Goal: Task Accomplishment & Management: Use online tool/utility

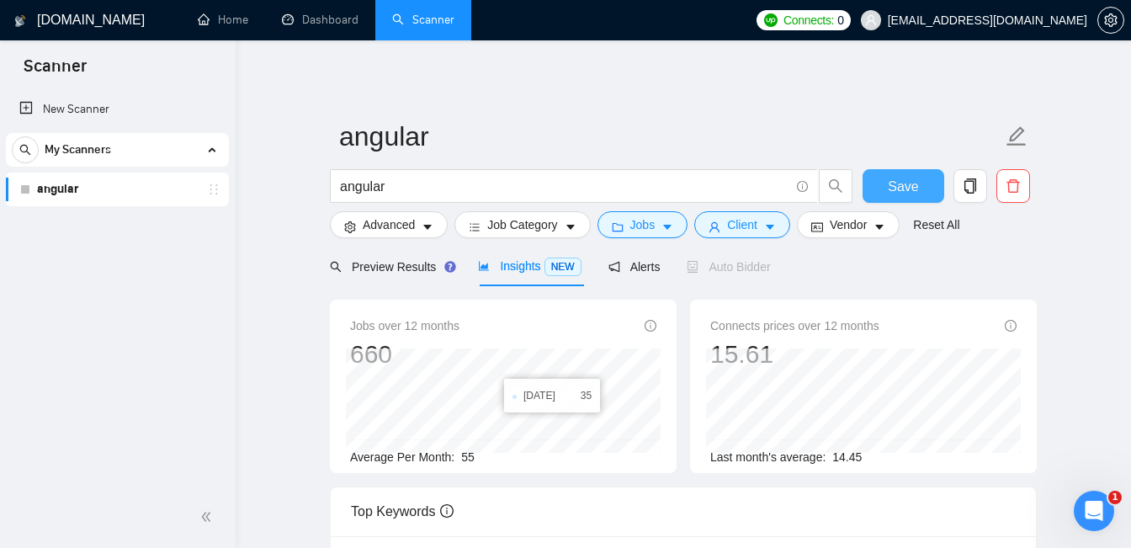
click at [895, 183] on span "Save" at bounding box center [903, 186] width 30 height 21
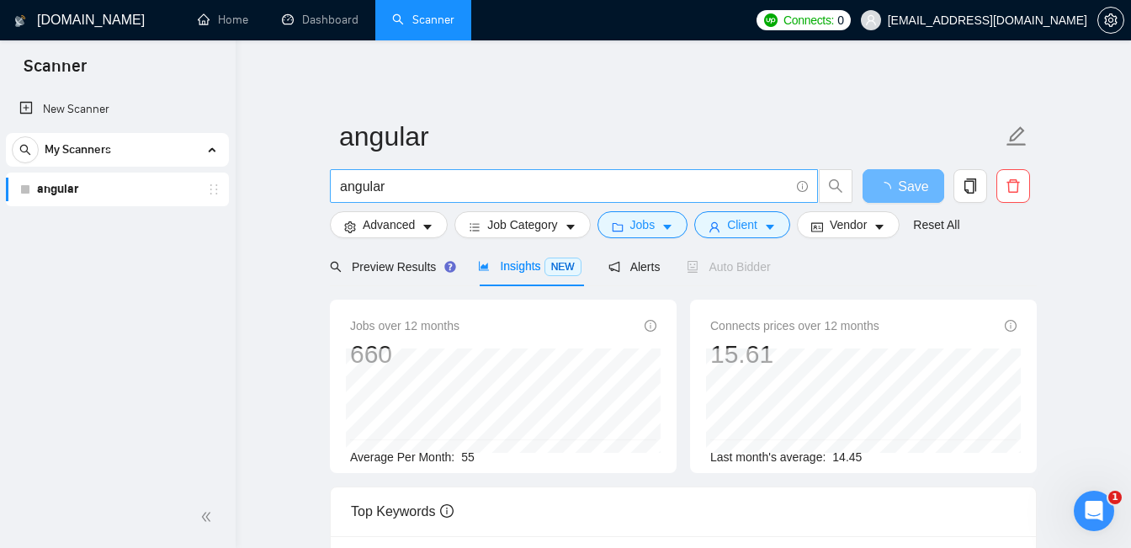
click at [642, 186] on input "angular" at bounding box center [565, 186] width 450 height 21
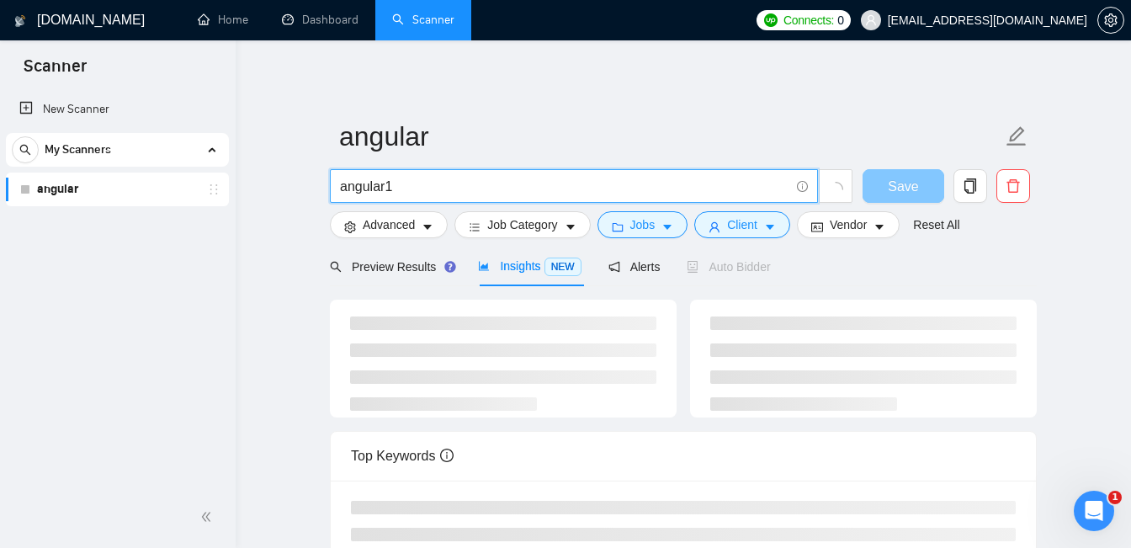
click at [899, 184] on button "Save" at bounding box center [904, 186] width 82 height 34
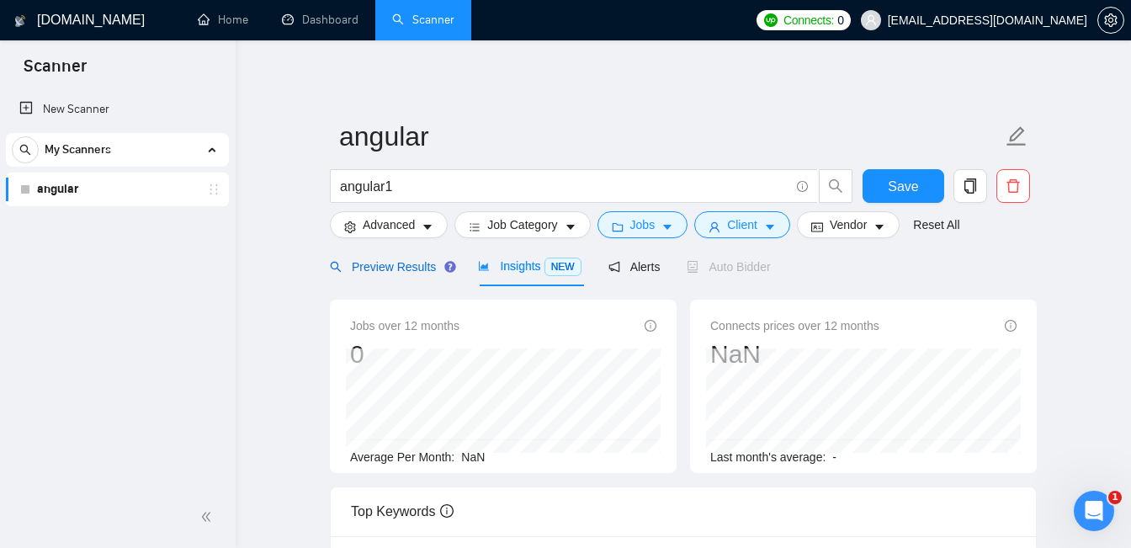
click at [381, 274] on div "Preview Results" at bounding box center [390, 267] width 121 height 19
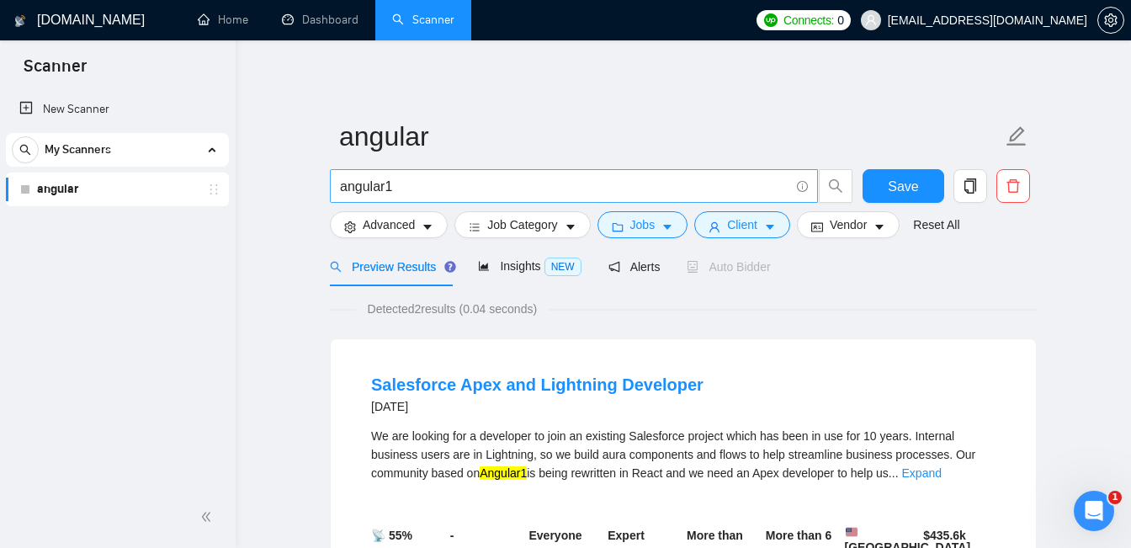
click at [421, 194] on input "angular1" at bounding box center [565, 186] width 450 height 21
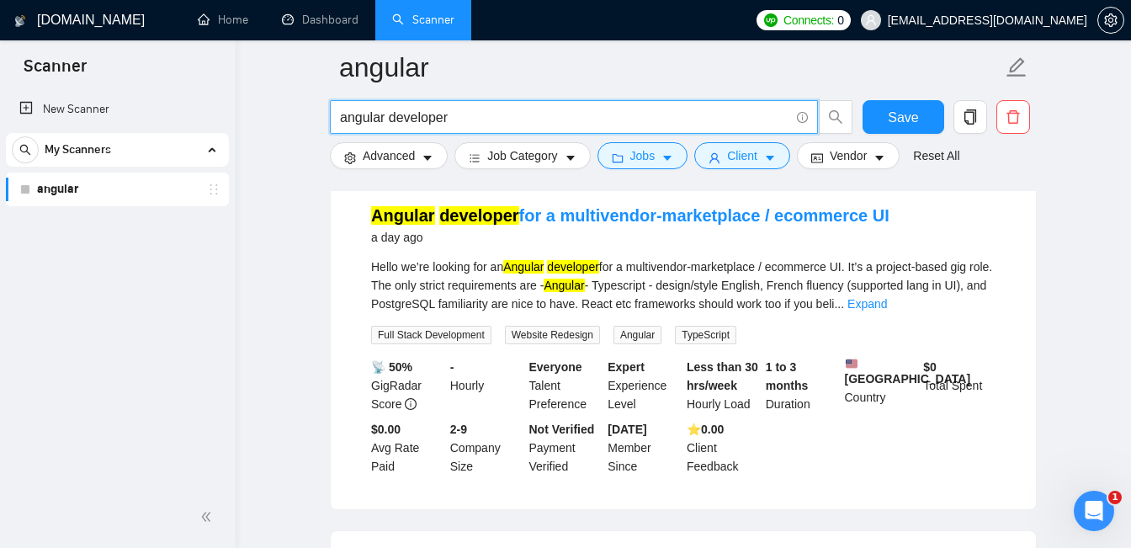
scroll to position [587, 0]
type input "angular developer"
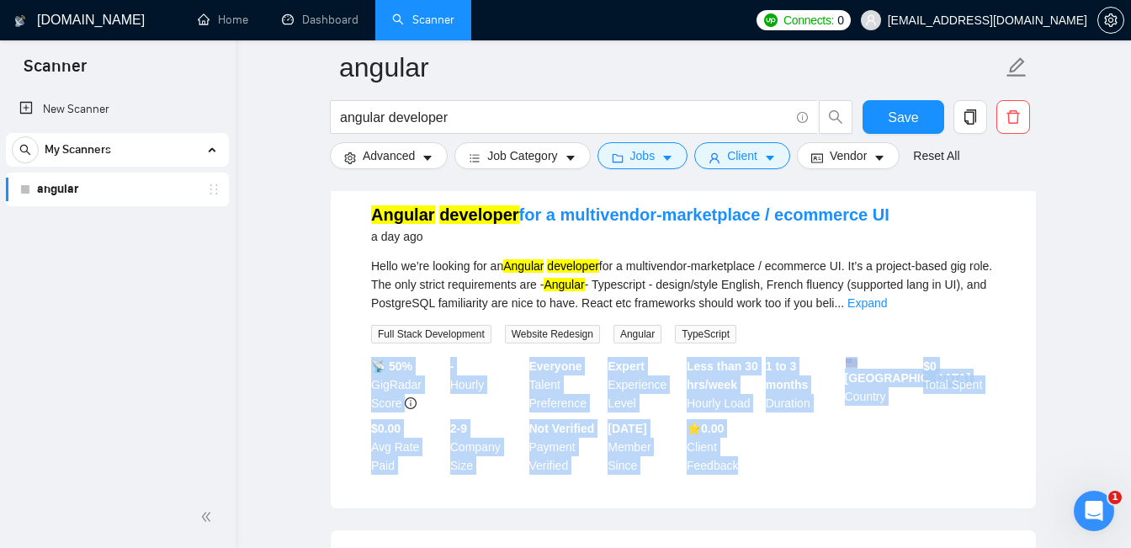
drag, startPoint x: 754, startPoint y: 480, endPoint x: 374, endPoint y: 362, distance: 398.3
click at [374, 362] on div "📡 50% GigRadar Score - Hourly Everyone Talent Preference Expert Experience Leve…" at bounding box center [683, 416] width 631 height 118
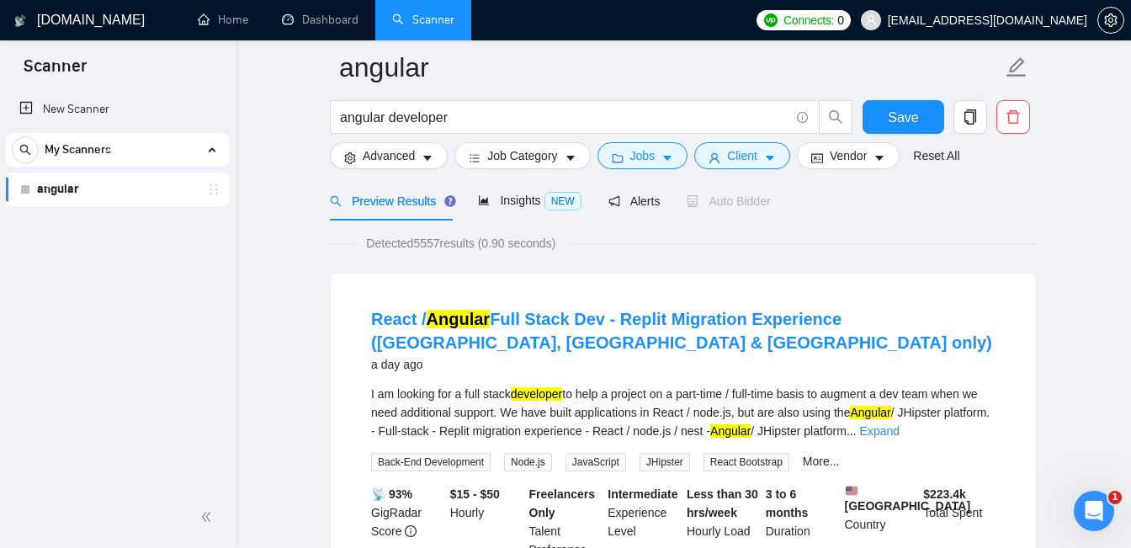
scroll to position [0, 0]
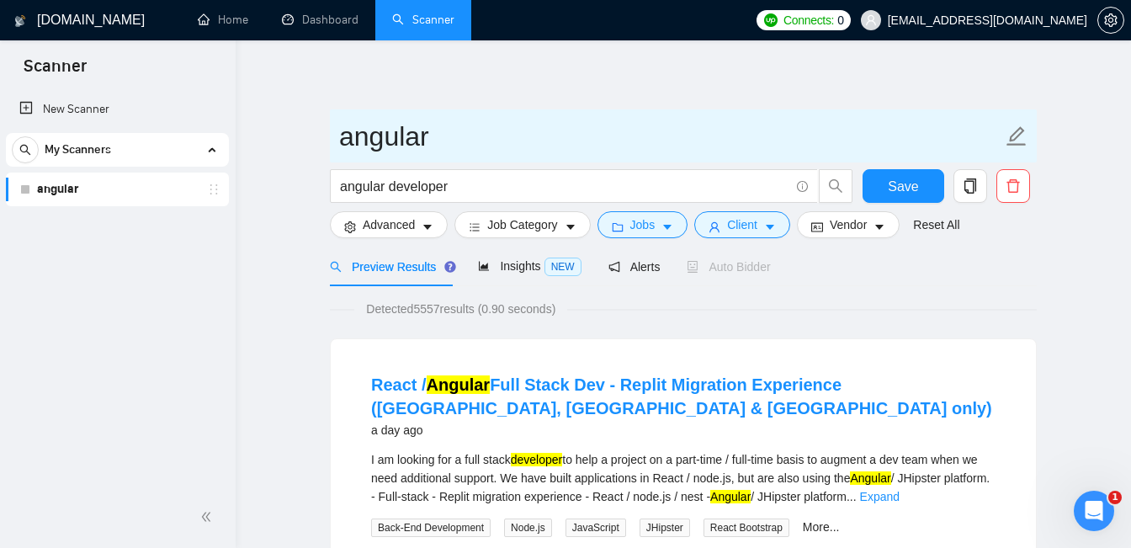
click at [758, 131] on input "angular" at bounding box center [670, 136] width 663 height 42
type input "angular 1"
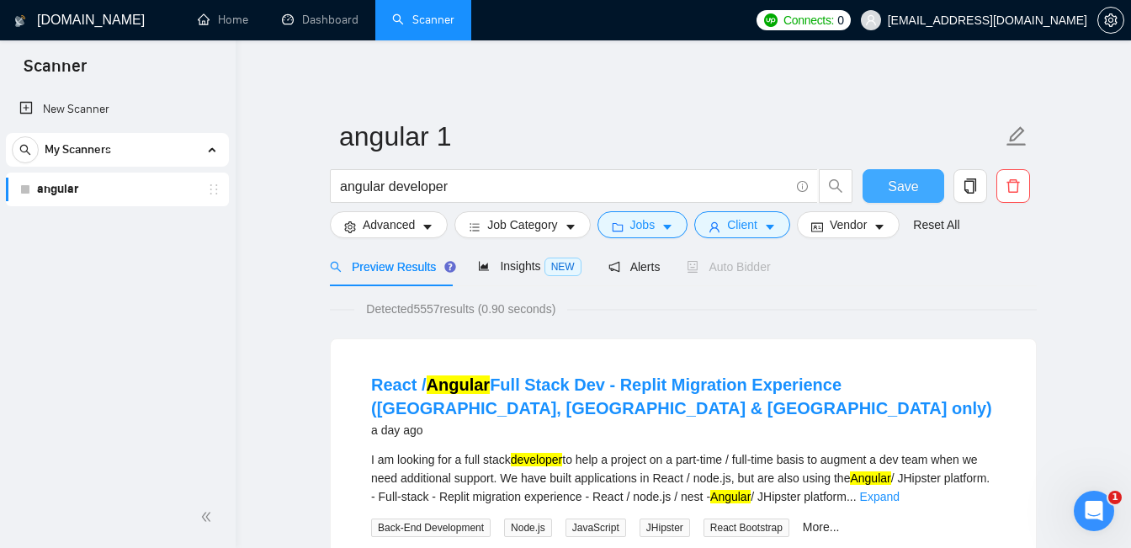
click at [908, 180] on span "Save" at bounding box center [903, 186] width 30 height 21
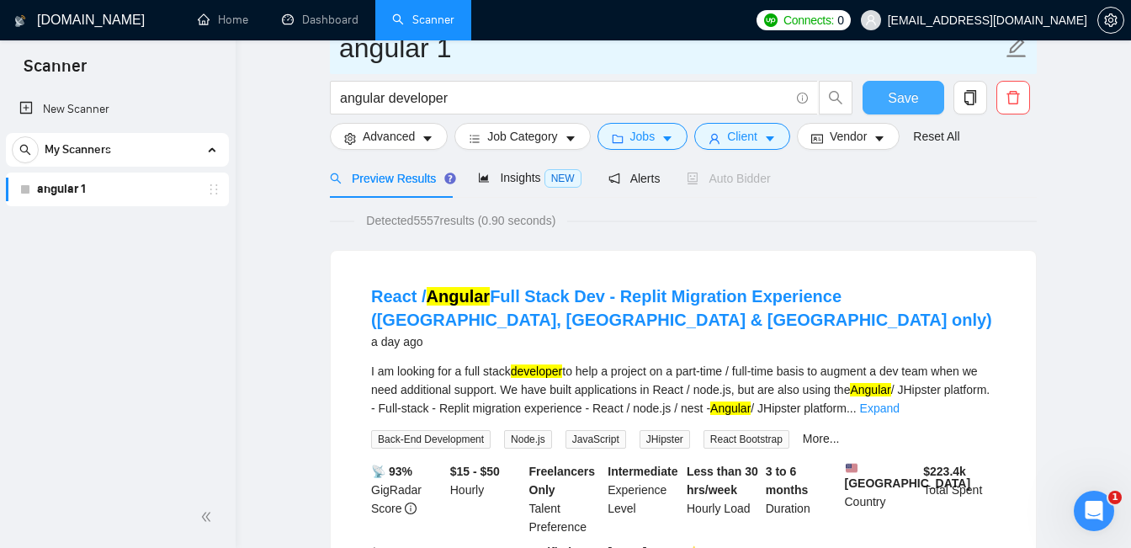
scroll to position [40, 0]
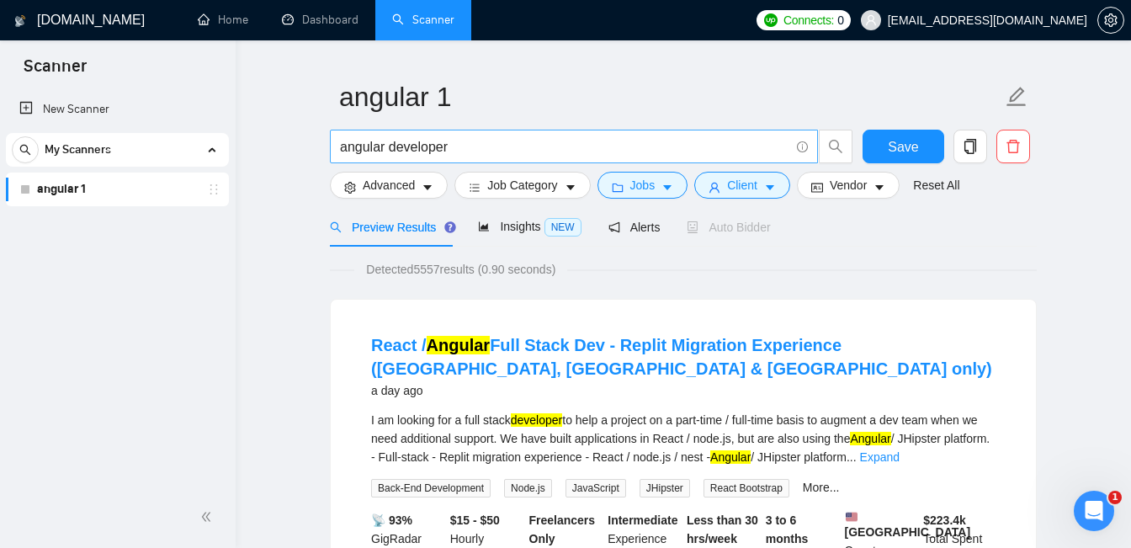
click at [364, 146] on input "angular developer" at bounding box center [565, 146] width 450 height 21
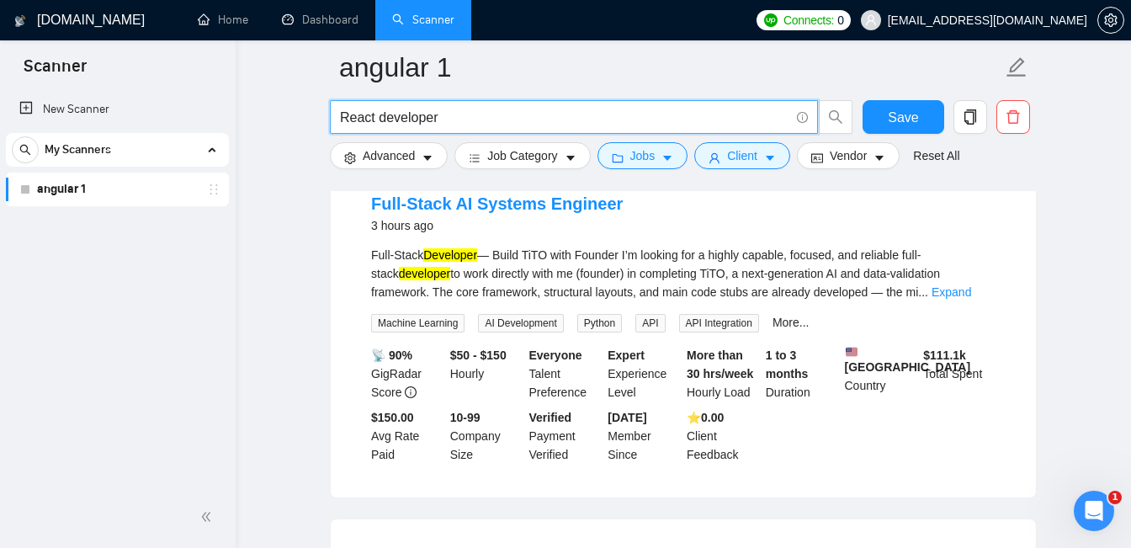
scroll to position [196, 0]
type input "React developer"
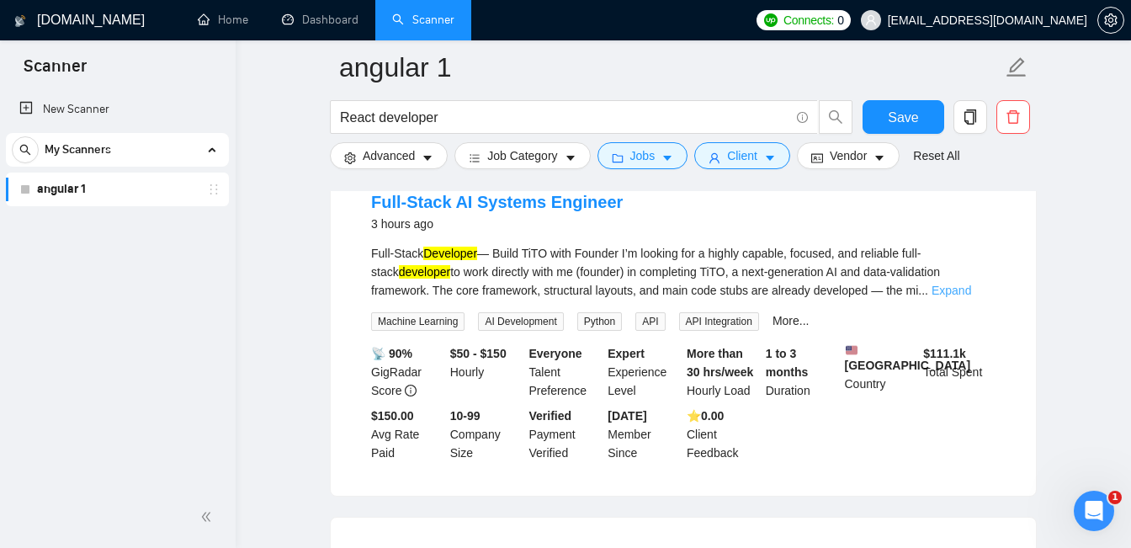
click at [966, 285] on link "Expand" at bounding box center [952, 290] width 40 height 13
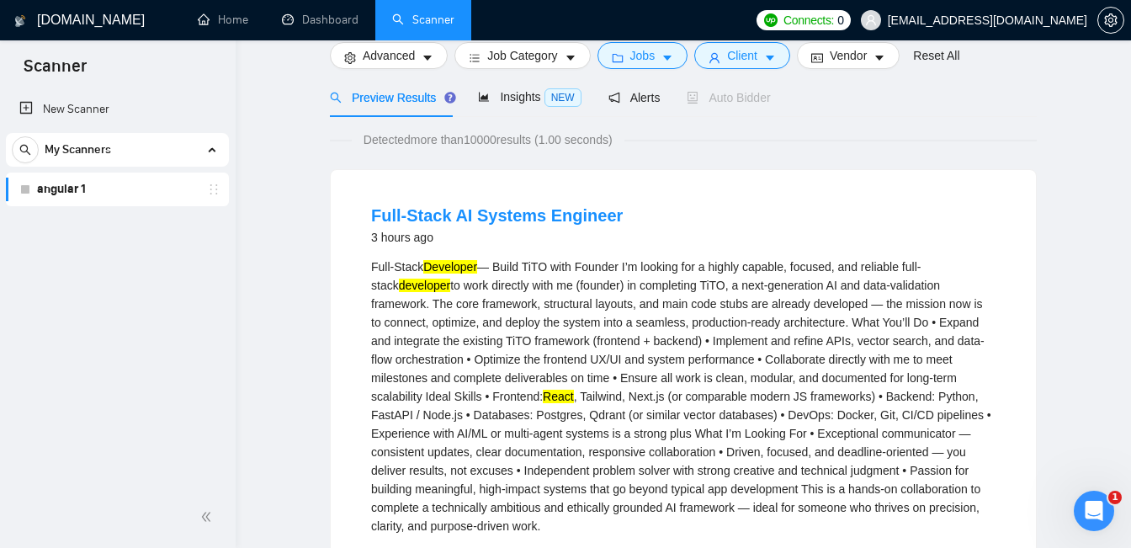
scroll to position [0, 0]
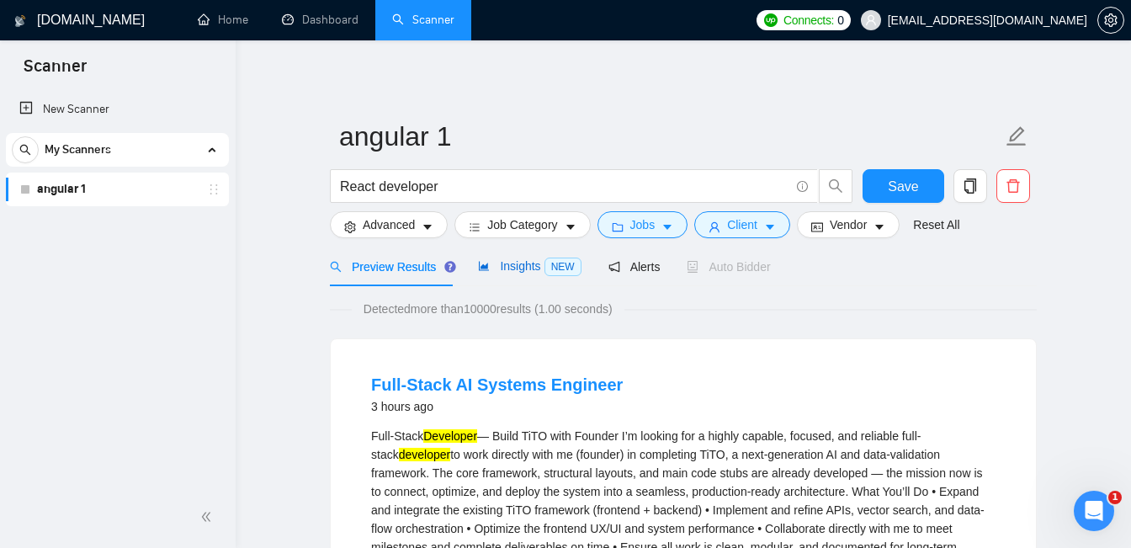
click at [524, 269] on span "Insights NEW" at bounding box center [529, 265] width 103 height 13
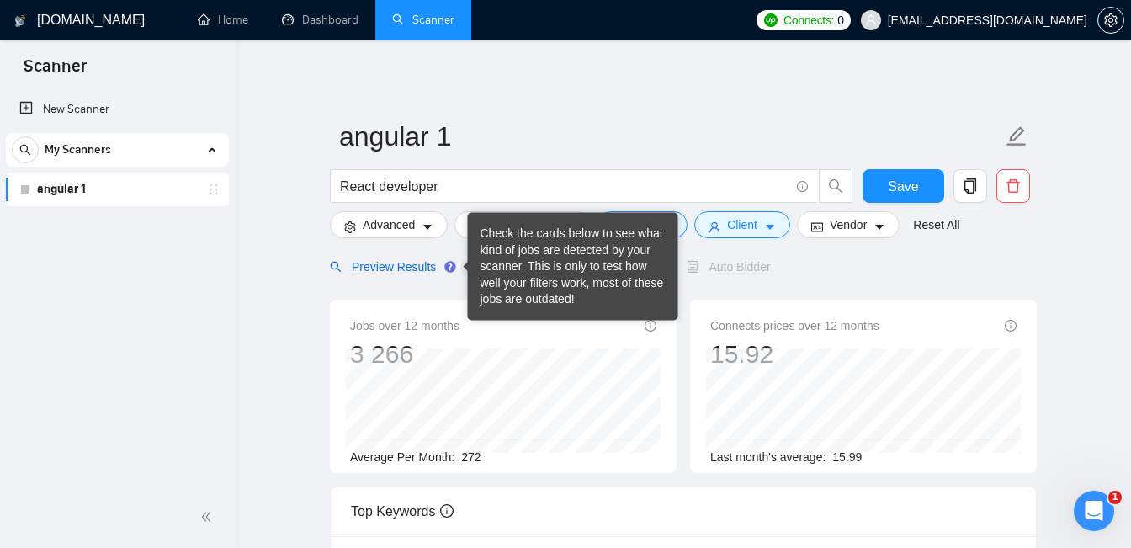
click at [385, 270] on span "Preview Results" at bounding box center [390, 266] width 121 height 13
